Goal: Task Accomplishment & Management: Manage account settings

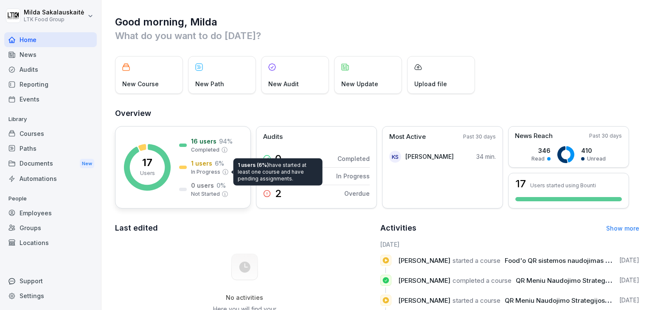
click at [206, 168] on p "In Progress" at bounding box center [205, 172] width 29 height 8
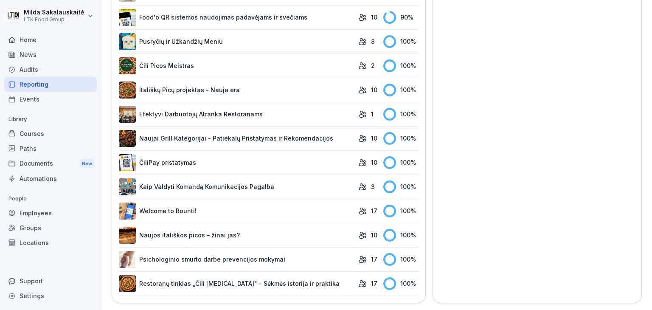
scroll to position [235, 0]
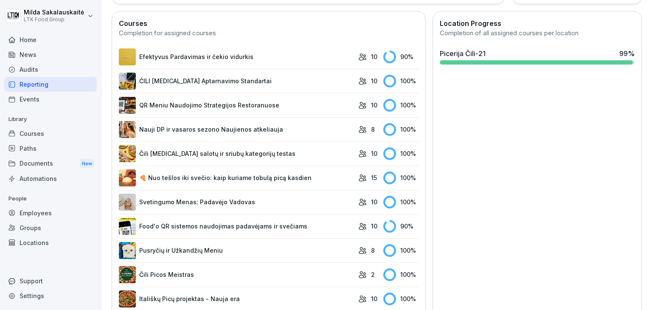
click at [45, 136] on div "Courses" at bounding box center [50, 133] width 93 height 15
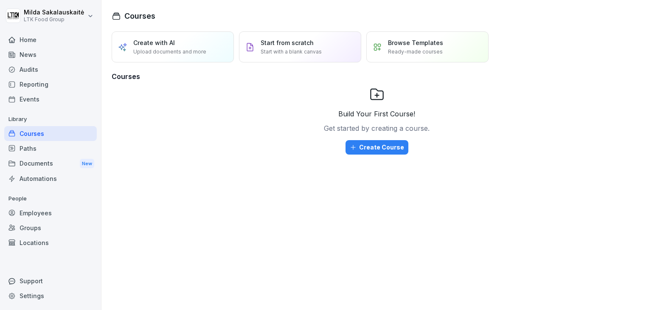
click at [30, 211] on div "Employees" at bounding box center [50, 212] width 93 height 15
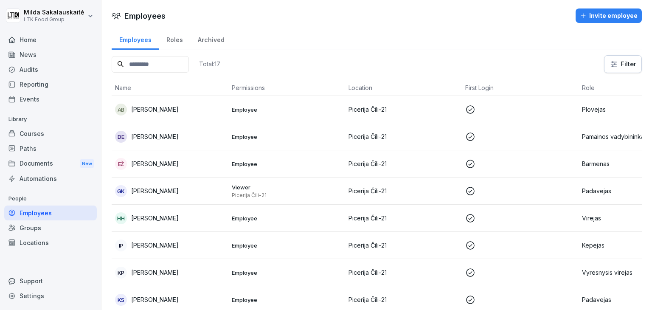
click at [236, 190] on p "Viewer" at bounding box center [287, 187] width 110 height 8
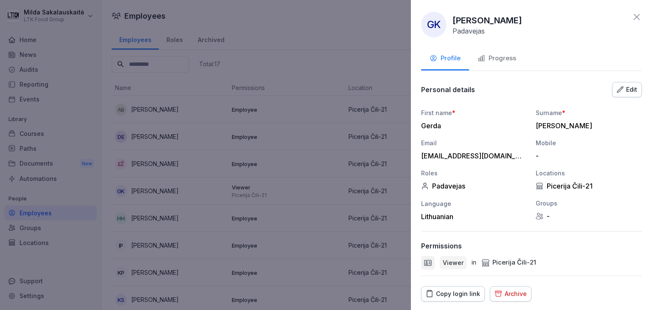
click at [515, 296] on div "Archive" at bounding box center [510, 293] width 32 height 9
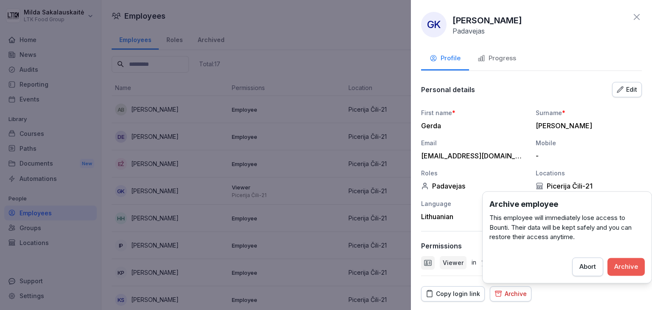
click at [636, 265] on div "Archive" at bounding box center [626, 266] width 24 height 9
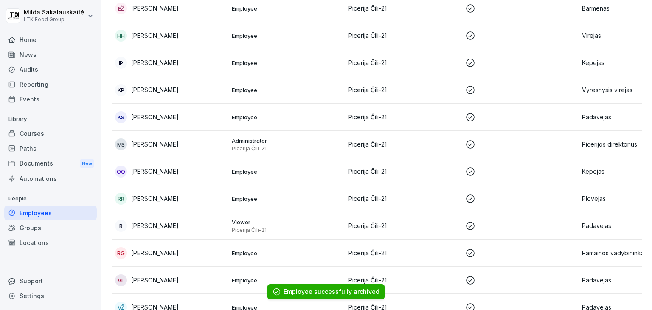
scroll to position [170, 0]
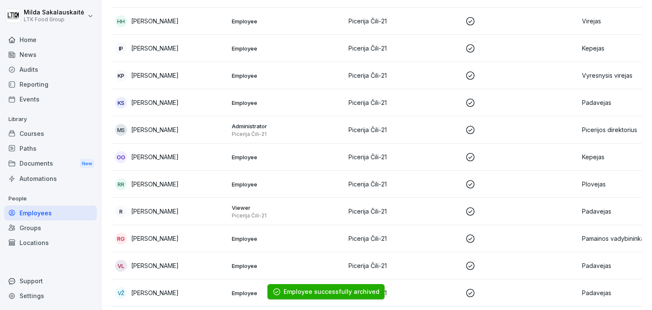
click at [191, 212] on div "R [PERSON_NAME]" at bounding box center [170, 211] width 110 height 12
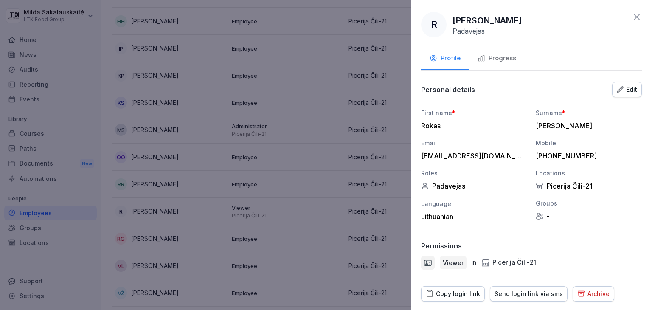
click at [577, 290] on icon "button" at bounding box center [581, 293] width 8 height 8
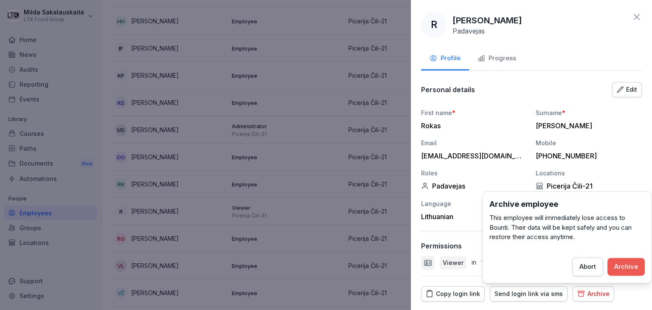
drag, startPoint x: 635, startPoint y: 267, endPoint x: 621, endPoint y: 264, distance: 14.3
click at [635, 267] on div "Archive" at bounding box center [626, 266] width 24 height 9
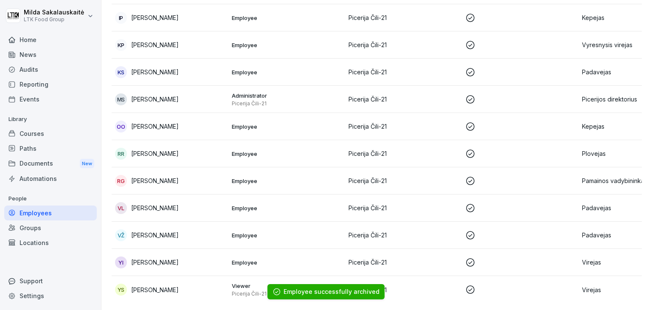
scroll to position [170, 0]
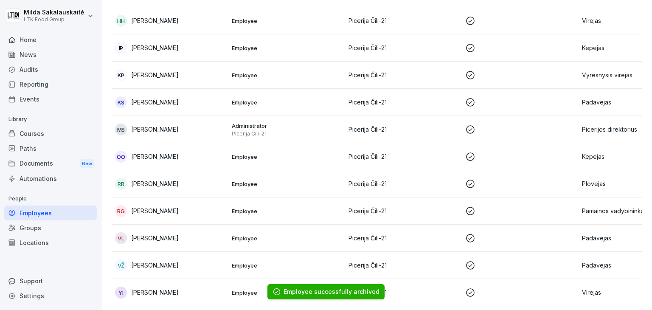
click at [171, 104] on p "[PERSON_NAME]" at bounding box center [155, 102] width 48 height 9
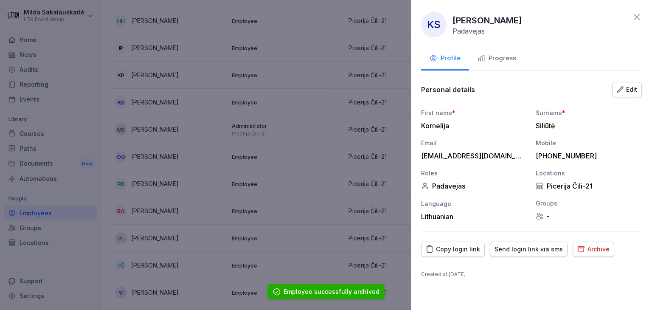
click at [506, 55] on div "Progress" at bounding box center [496, 58] width 39 height 10
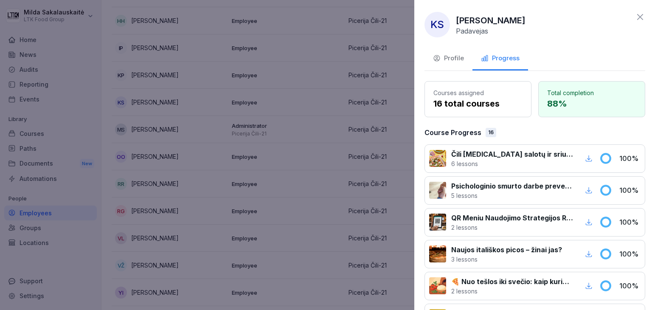
drag, startPoint x: 230, startPoint y: 60, endPoint x: 446, endPoint y: 25, distance: 218.1
click at [231, 60] on div at bounding box center [326, 155] width 652 height 310
